Goal: Task Accomplishment & Management: Use online tool/utility

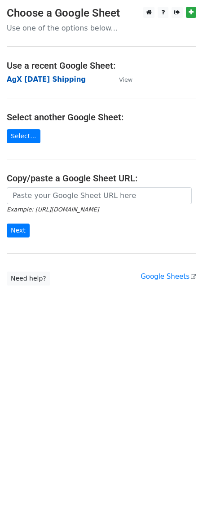
click at [61, 77] on strong "AgX 9/2/25 Shipping" at bounding box center [46, 79] width 79 height 8
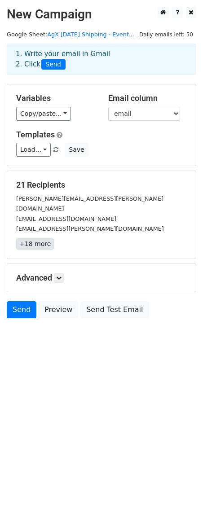
click at [31, 238] on link "+18 more" at bounding box center [35, 243] width 38 height 11
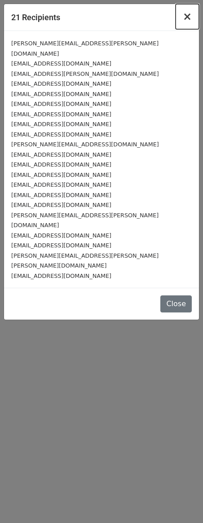
click at [186, 15] on span "×" at bounding box center [187, 16] width 9 height 13
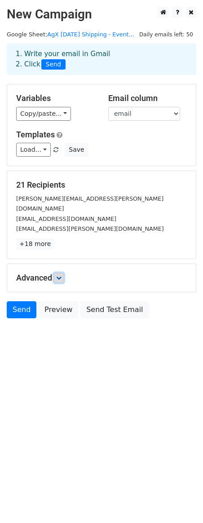
click at [60, 273] on link at bounding box center [59, 278] width 10 height 10
